Goal: Task Accomplishment & Management: Manage account settings

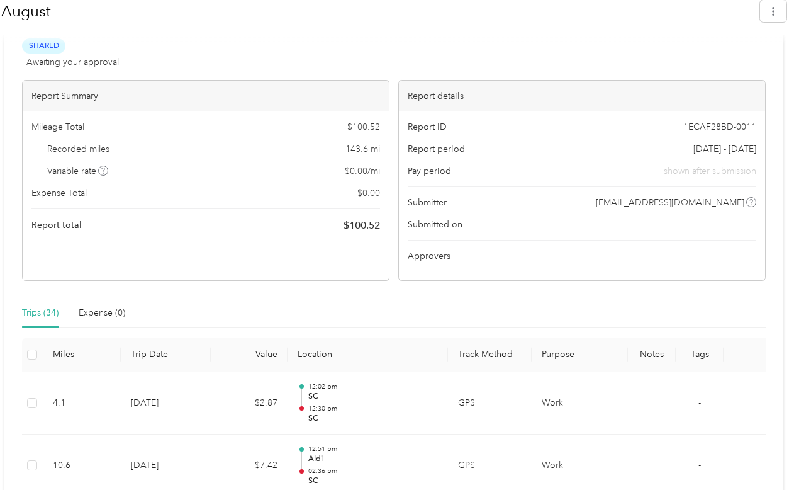
scroll to position [208, 0]
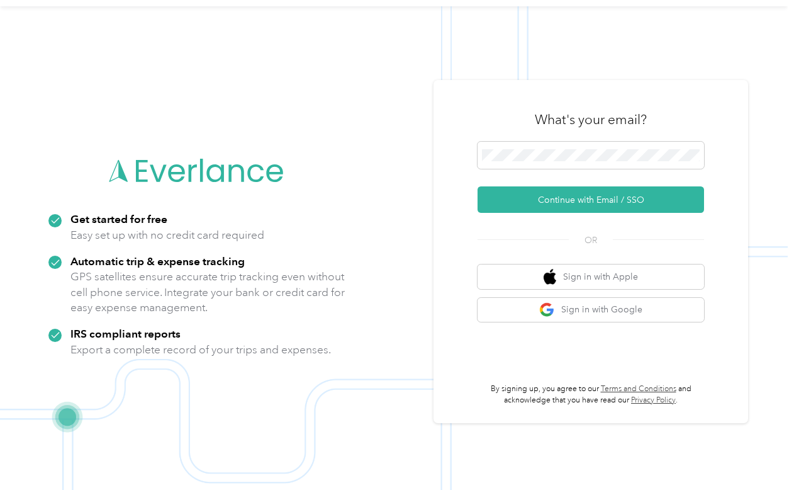
scroll to position [34, 0]
click at [564, 312] on button "Sign in with Google" at bounding box center [591, 310] width 227 height 25
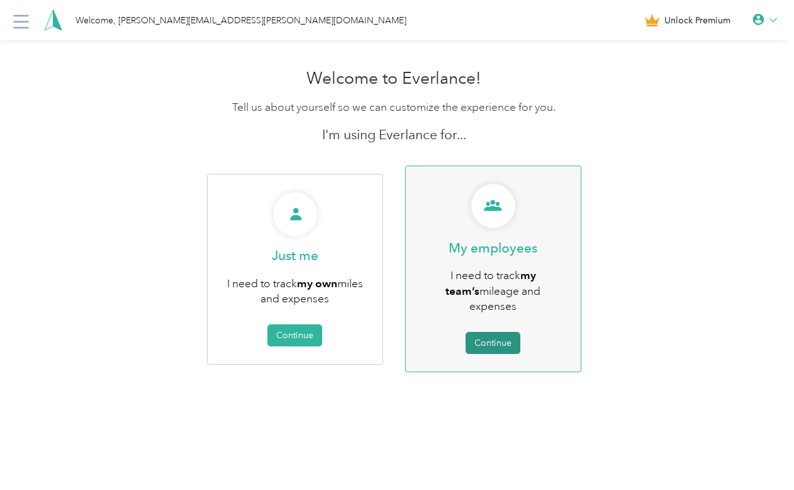
click at [495, 332] on button "Continue" at bounding box center [493, 343] width 55 height 22
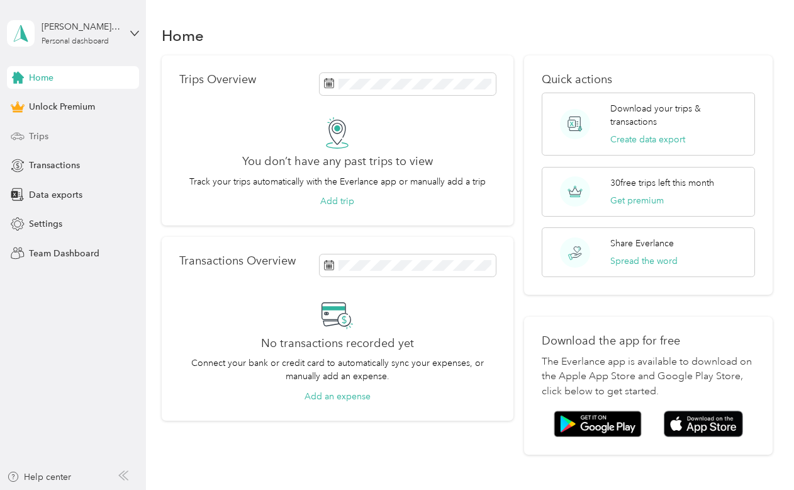
click at [80, 132] on div "Trips" at bounding box center [73, 136] width 132 height 23
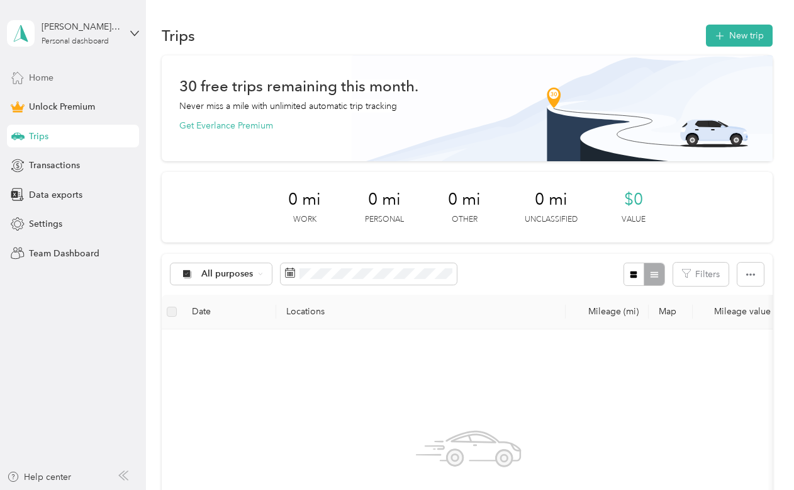
click at [72, 70] on div "Home" at bounding box center [73, 77] width 132 height 23
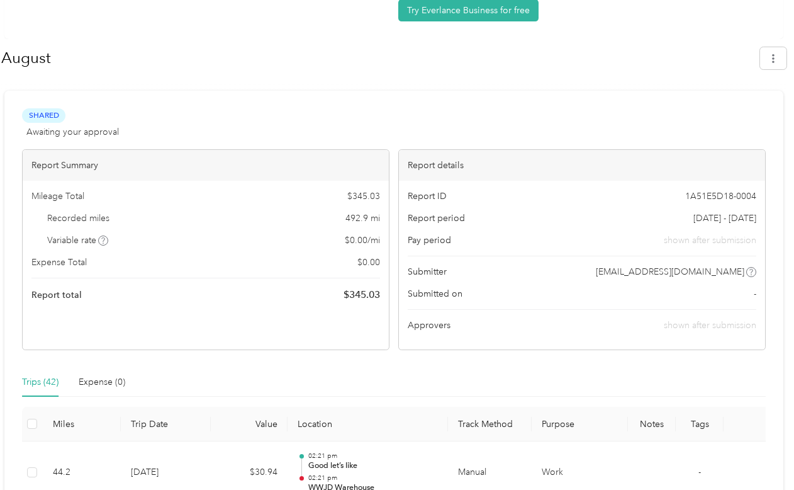
scroll to position [102, 0]
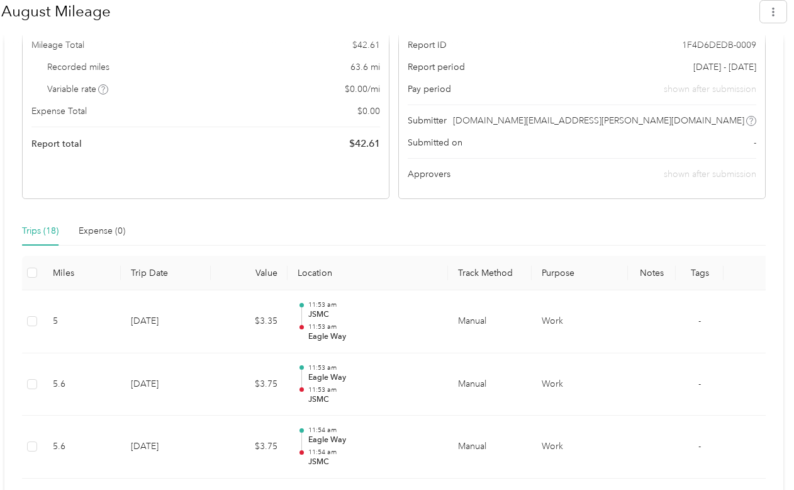
scroll to position [244, 0]
